Goal: Use online tool/utility: Utilize a website feature to perform a specific function

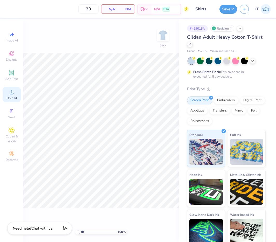
click at [21, 91] on div "Image AI Designs Add Text Upload Greek Clipart & logos Decorate" at bounding box center [11, 130] width 23 height 223
click at [15, 93] on div "Upload" at bounding box center [12, 94] width 18 height 15
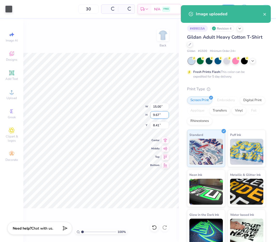
click at [157, 118] on input "9.67" at bounding box center [159, 114] width 19 height 7
click at [157, 110] on input "15.00" at bounding box center [159, 106] width 19 height 7
type input "3.50"
type input "2.26"
type input "3.00"
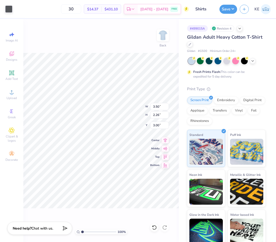
click at [169, 34] on div "100 % Back W 3.50 3.50 " H 2.26 2.26 " Y 3.00 3.00 " Center Middle Top Bottom" at bounding box center [100, 130] width 155 height 223
click at [162, 34] on img at bounding box center [163, 35] width 21 height 21
click at [5, 101] on div "Upload" at bounding box center [12, 94] width 18 height 15
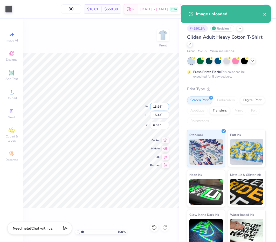
click at [157, 105] on input "13.94" at bounding box center [159, 106] width 19 height 7
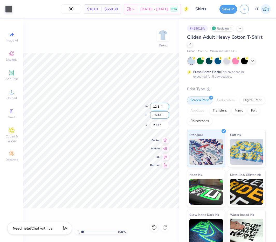
type input "12.50"
type input "13.84"
click at [157, 124] on input "7.33" at bounding box center [159, 125] width 19 height 7
type input "3.00"
click at [239, 9] on div "Save KE" at bounding box center [247, 9] width 57 height 18
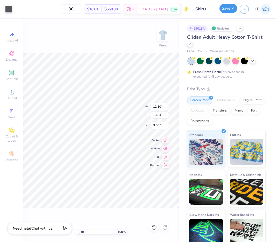
click at [232, 9] on button "Save" at bounding box center [228, 8] width 18 height 9
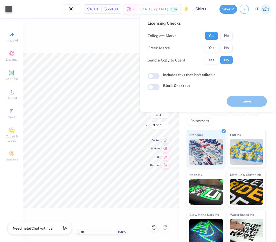
click at [207, 37] on button "Yes" at bounding box center [211, 36] width 13 height 8
click at [232, 48] on button "No" at bounding box center [226, 48] width 12 height 8
click at [252, 101] on button "Save" at bounding box center [247, 101] width 40 height 11
